Goal: Check status: Check status

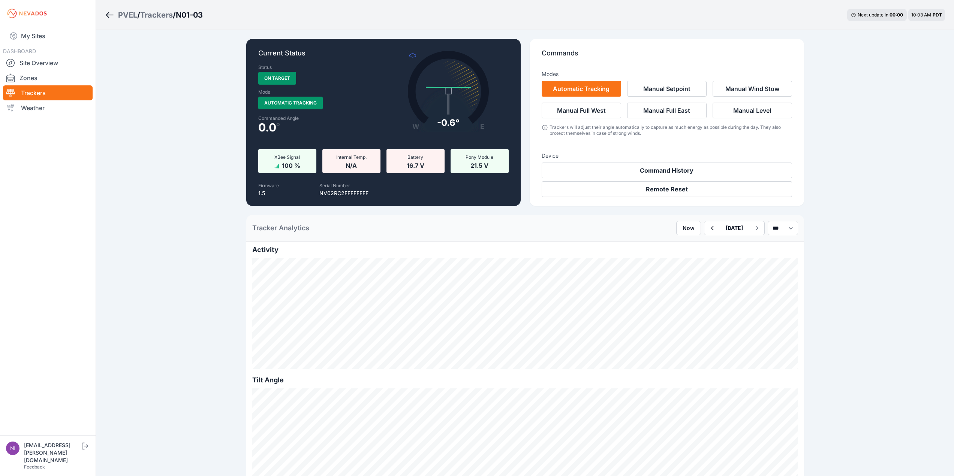
scroll to position [112, 0]
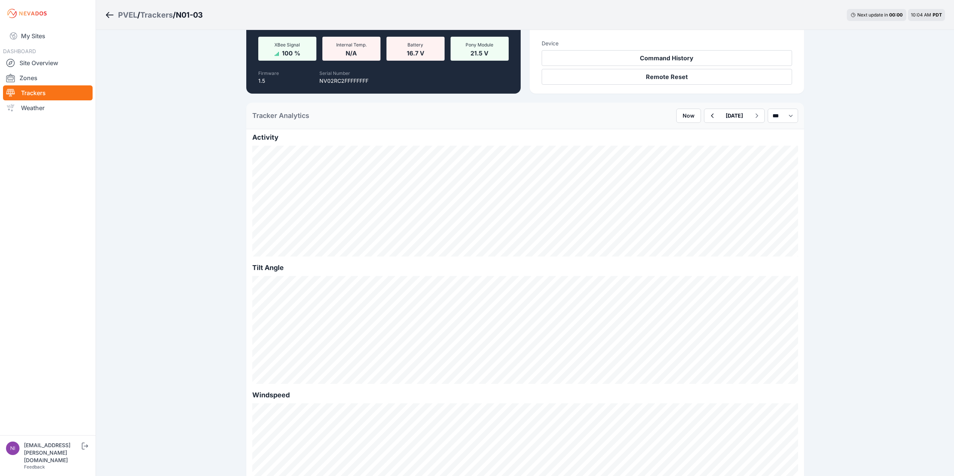
click at [868, 267] on div "PVEL / Trackers / N01-03 Next update in 00 : 00 10:04 AM PDT Current Status Sta…" at bounding box center [477, 475] width 954 height 1174
click at [872, 245] on div "PVEL / Trackers / N01-03 Next update in 00 : 00 10:11 AM PDT Current Status Sta…" at bounding box center [477, 475] width 954 height 1174
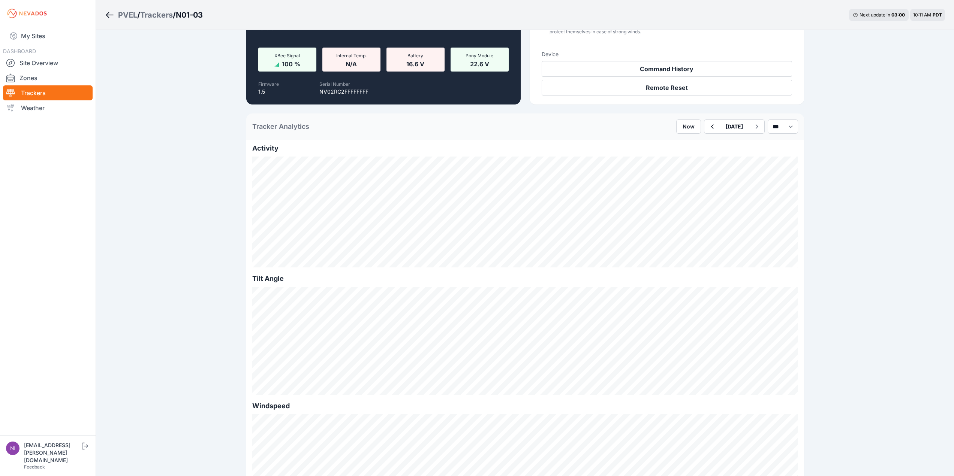
scroll to position [112, 0]
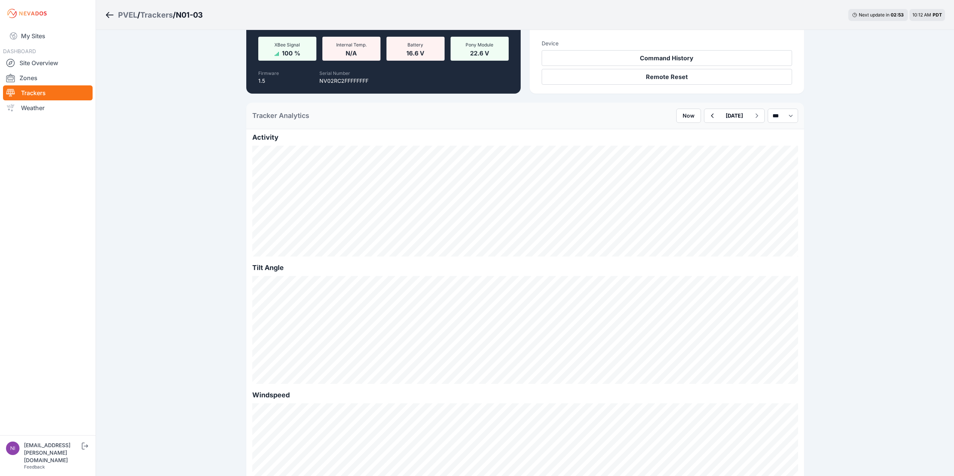
click at [157, 16] on div "Trackers" at bounding box center [156, 15] width 33 height 10
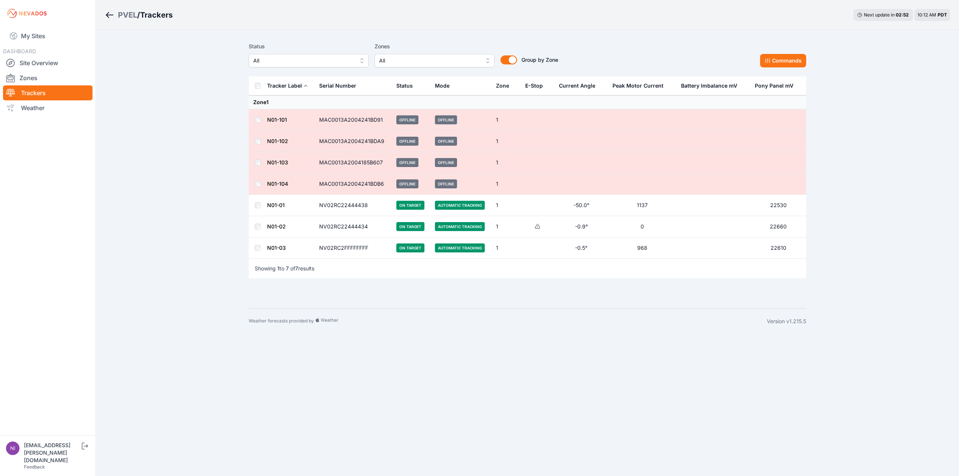
click at [275, 206] on link "N01-01" at bounding box center [276, 205] width 18 height 6
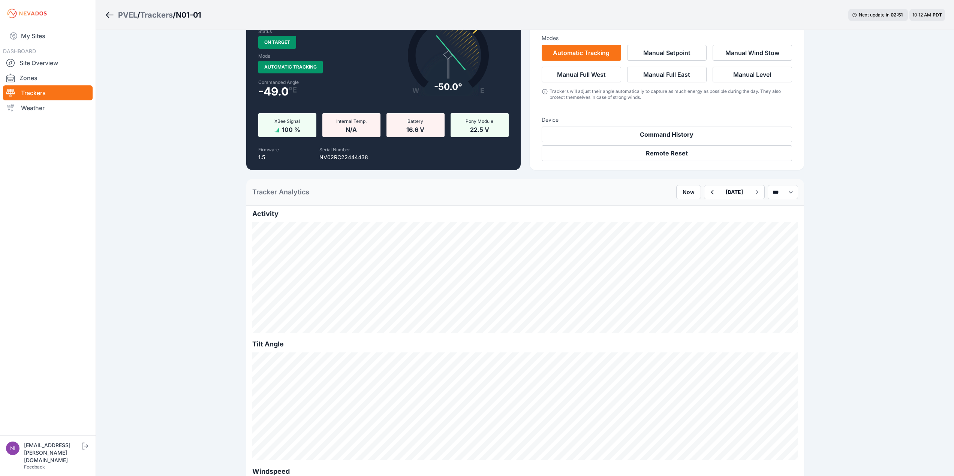
scroll to position [150, 0]
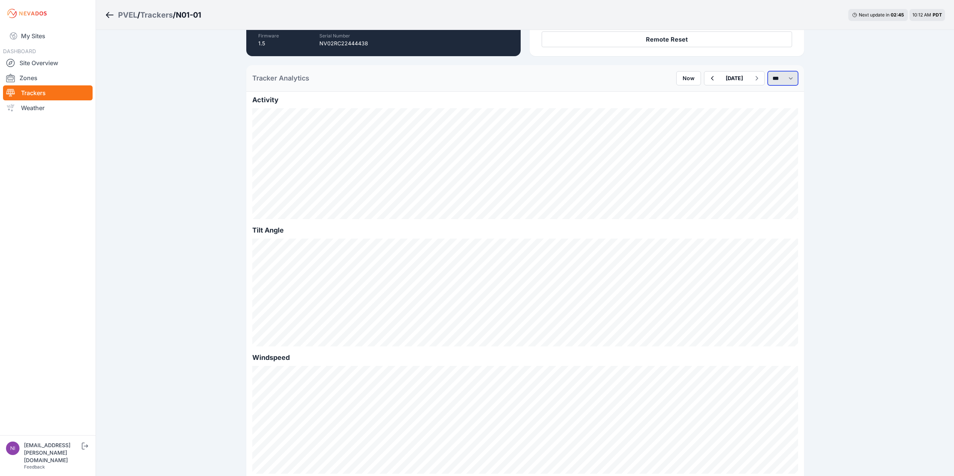
click at [773, 77] on select "*** **** *****" at bounding box center [782, 78] width 30 height 14
select select "******"
click at [767, 71] on select "*** **** *****" at bounding box center [782, 78] width 30 height 14
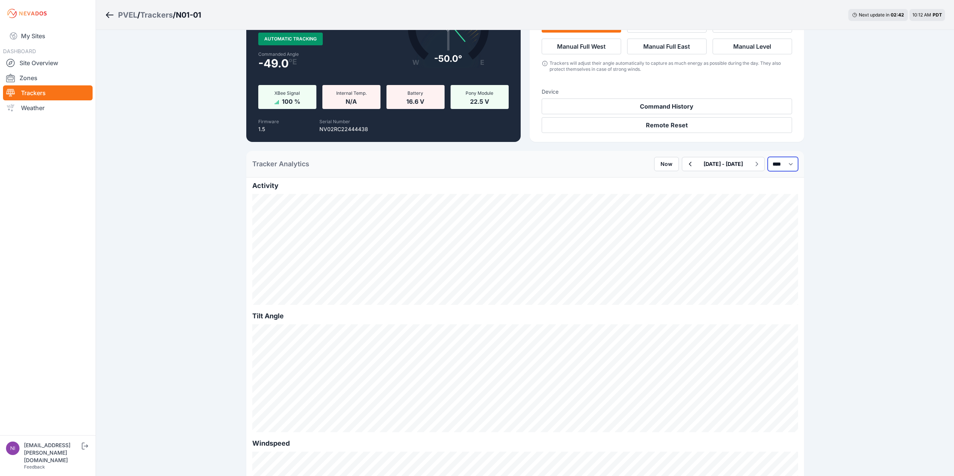
scroll to position [75, 0]
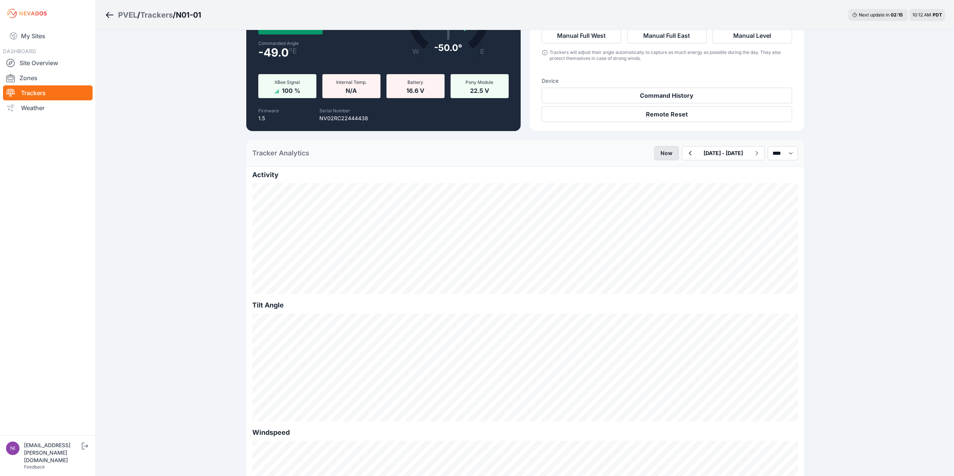
click at [654, 155] on button "Now" at bounding box center [666, 153] width 25 height 14
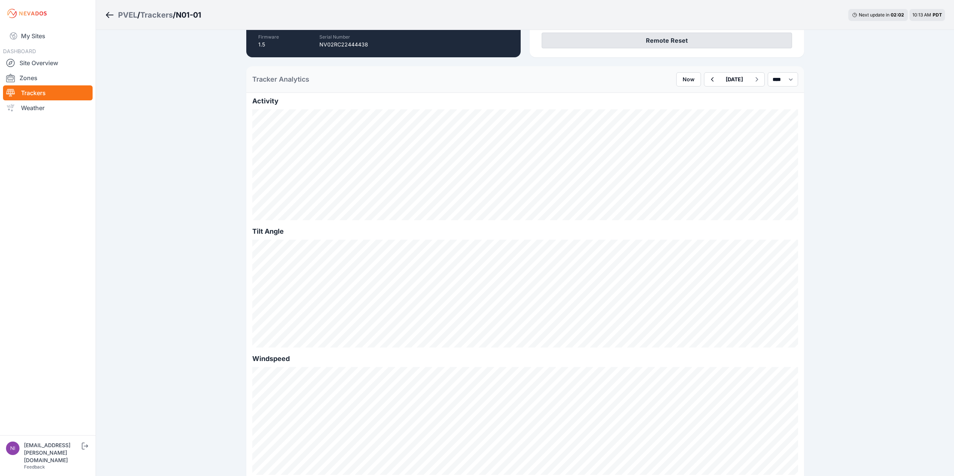
scroll to position [150, 0]
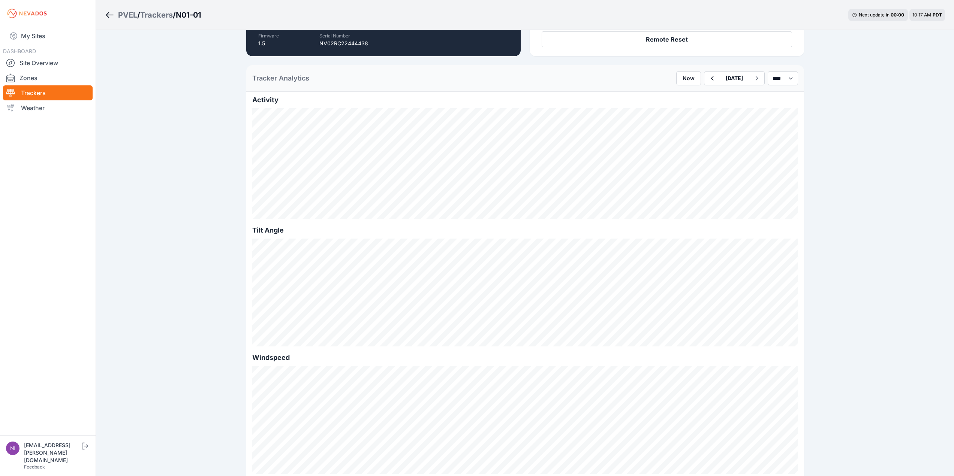
click at [160, 157] on div "PVEL / Trackers / N01-01 Next update in 00 : 00 10:17 AM PDT Current Status Sta…" at bounding box center [477, 437] width 954 height 1174
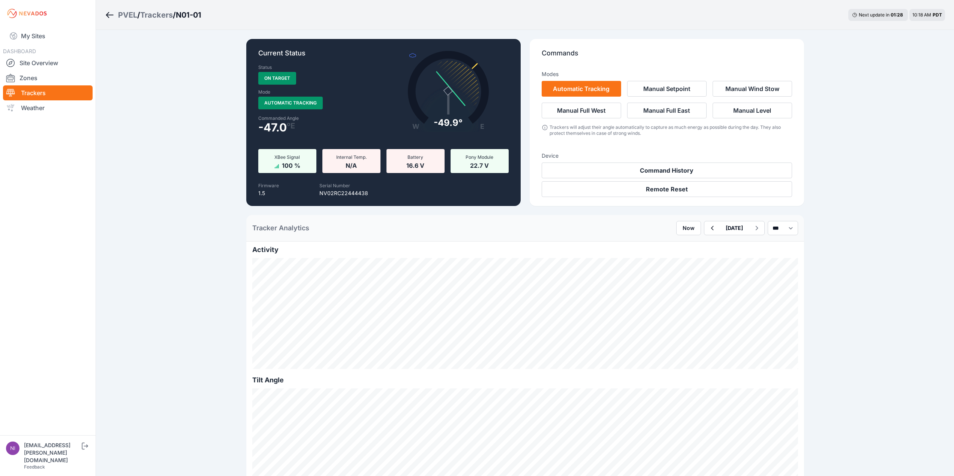
click at [160, 14] on div "Trackers" at bounding box center [156, 15] width 33 height 10
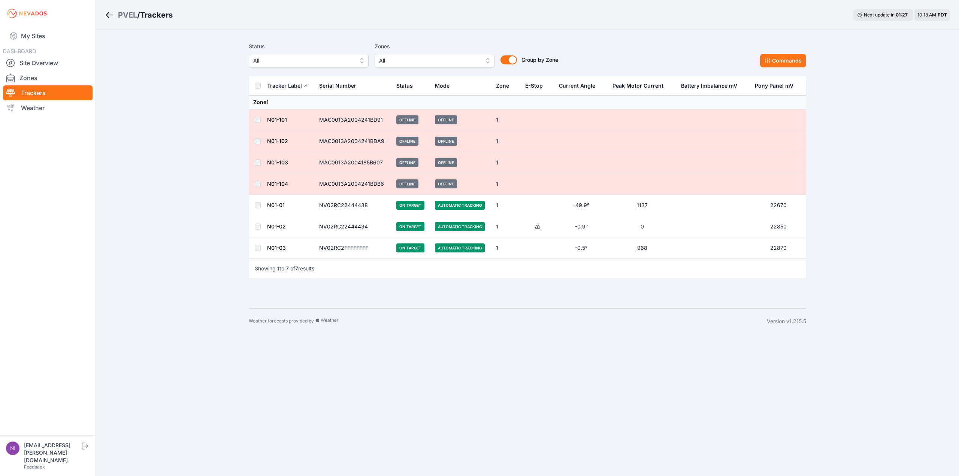
click at [281, 250] on link "N01-03" at bounding box center [276, 248] width 19 height 6
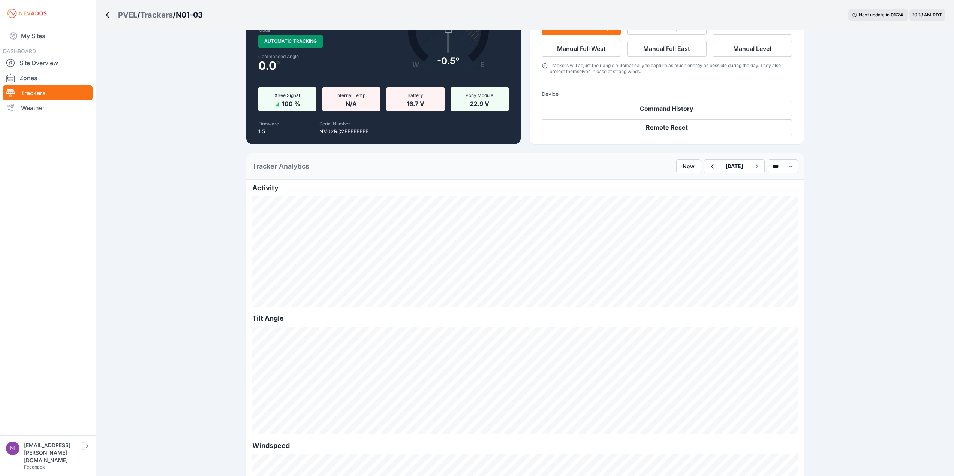
scroll to position [75, 0]
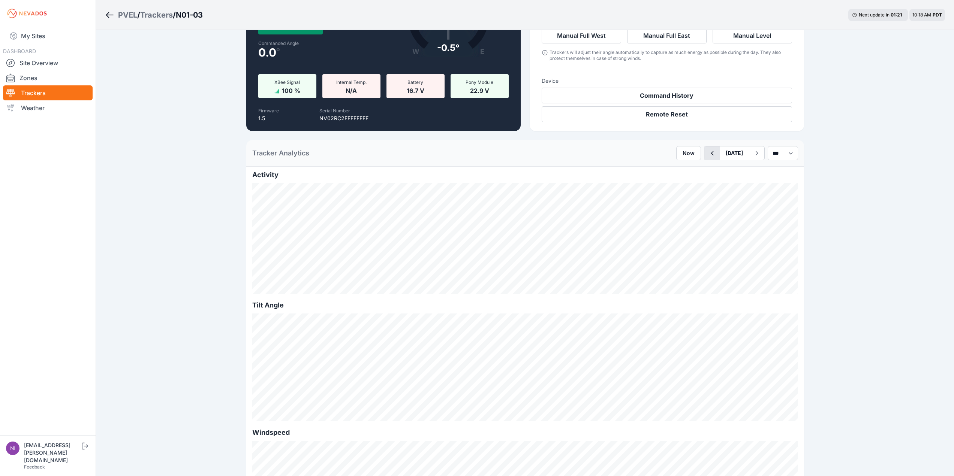
click at [707, 152] on icon "button" at bounding box center [711, 153] width 9 height 9
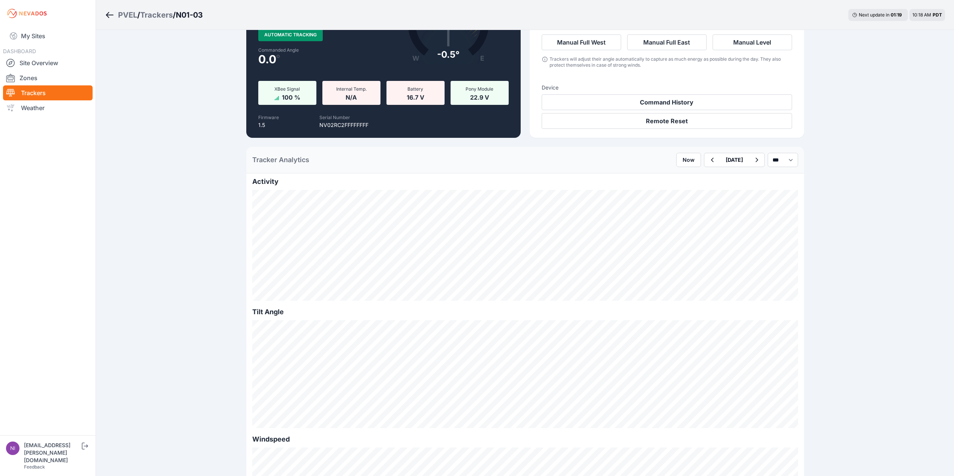
scroll to position [75, 0]
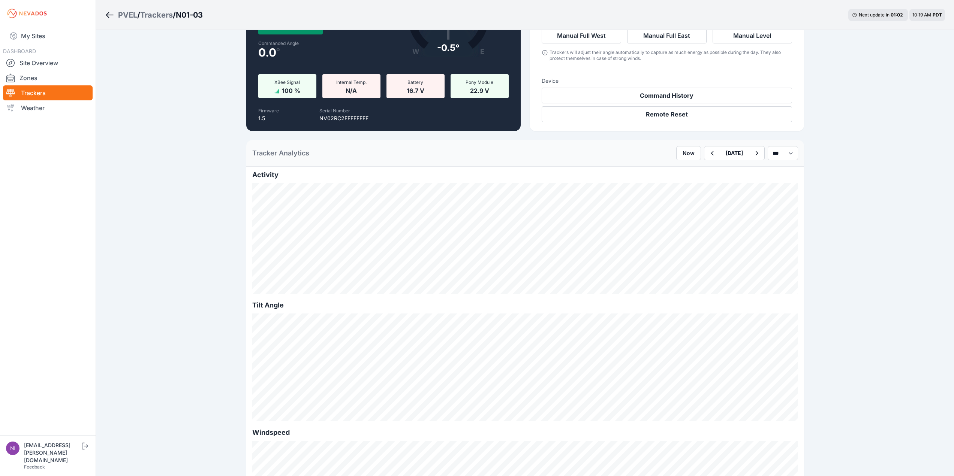
click at [165, 14] on div "Trackers" at bounding box center [156, 15] width 33 height 10
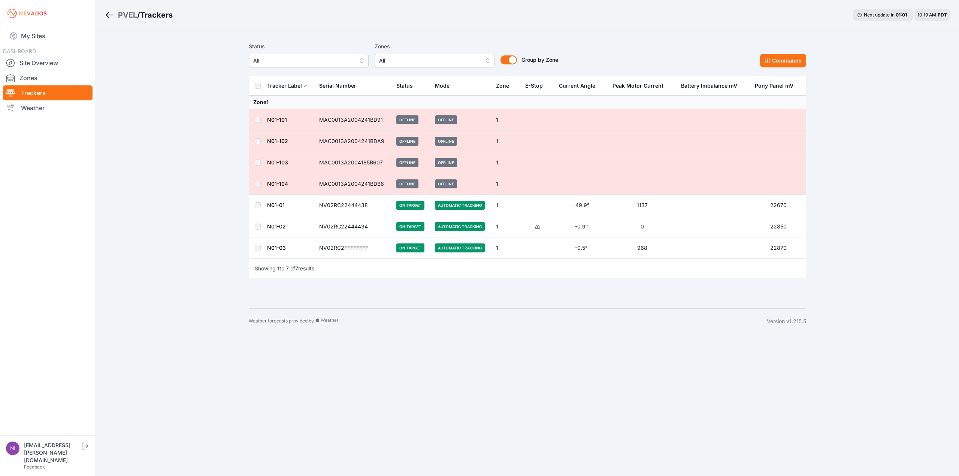
click at [273, 247] on link "N01-03" at bounding box center [276, 248] width 19 height 6
